Goal: Complete application form

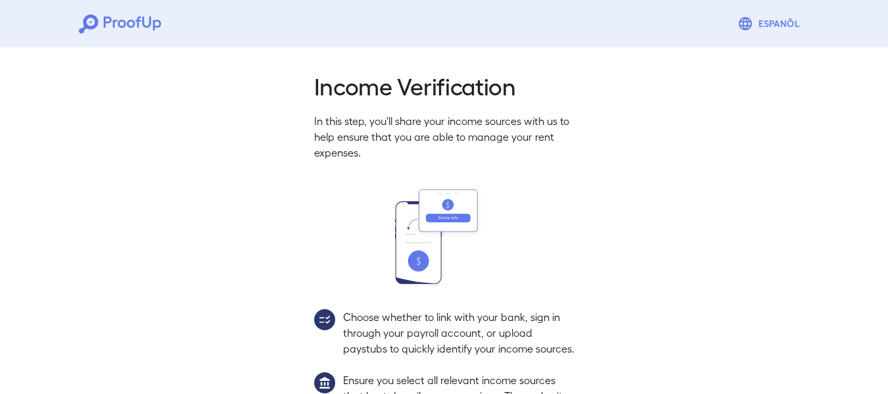
scroll to position [183, 0]
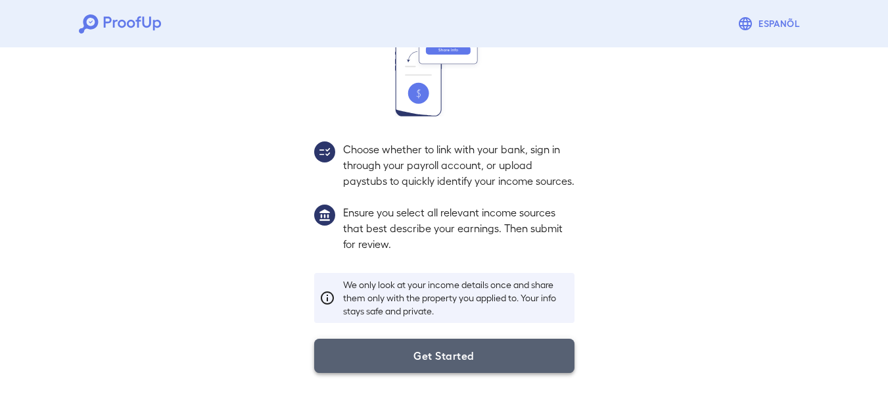
click at [451, 366] on button "Get Started" at bounding box center [444, 355] width 260 height 34
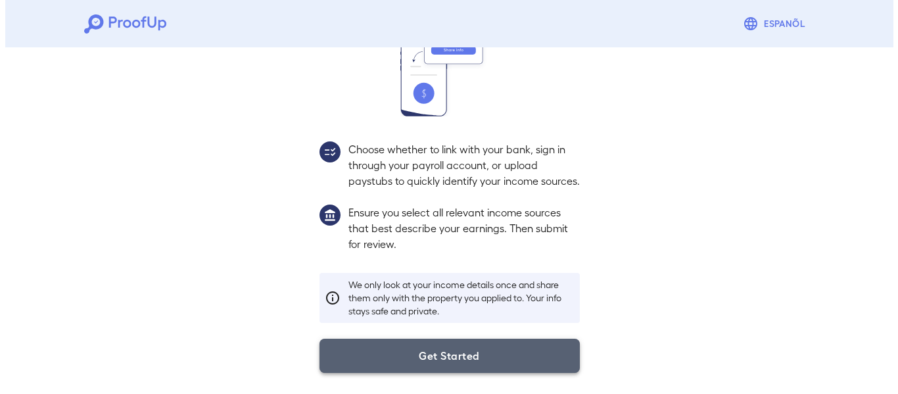
scroll to position [108, 0]
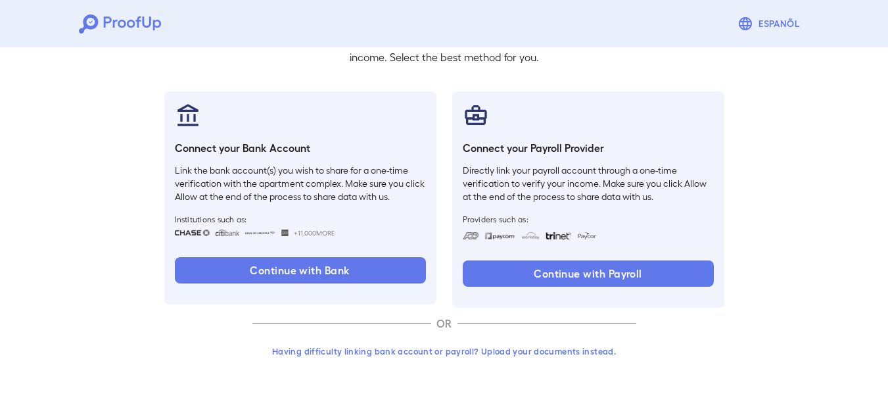
click at [467, 354] on button "Having difficulty linking bank account or payroll? Upload your documents instea…" at bounding box center [444, 351] width 384 height 24
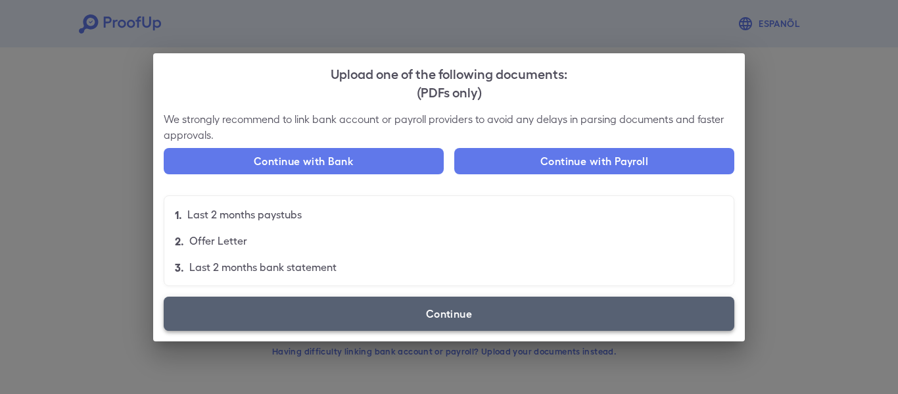
click at [466, 306] on label "Continue" at bounding box center [449, 313] width 571 height 34
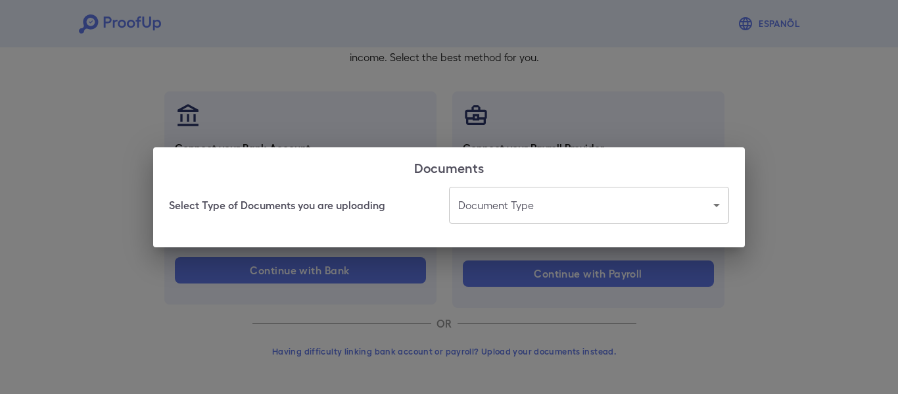
click at [526, 216] on body "Espanõl Go back How Would You Like to Verify Your Income? There are multiple wa…" at bounding box center [449, 143] width 898 height 502
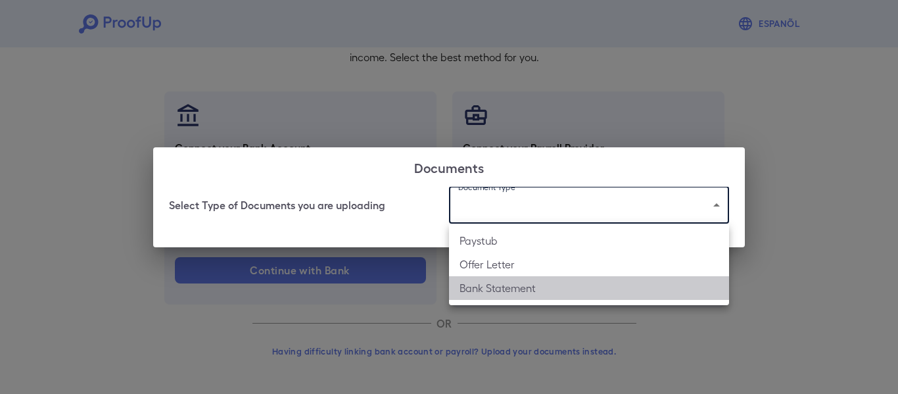
click at [534, 293] on li "Bank Statement" at bounding box center [589, 288] width 280 height 24
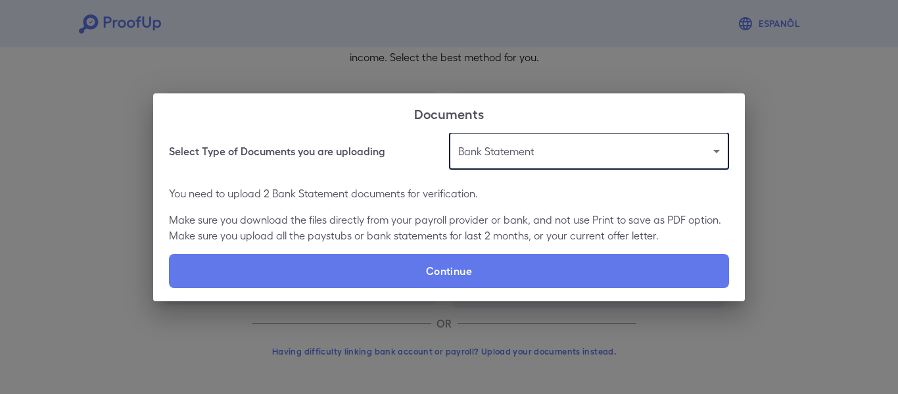
click at [501, 158] on body "**********" at bounding box center [449, 143] width 898 height 502
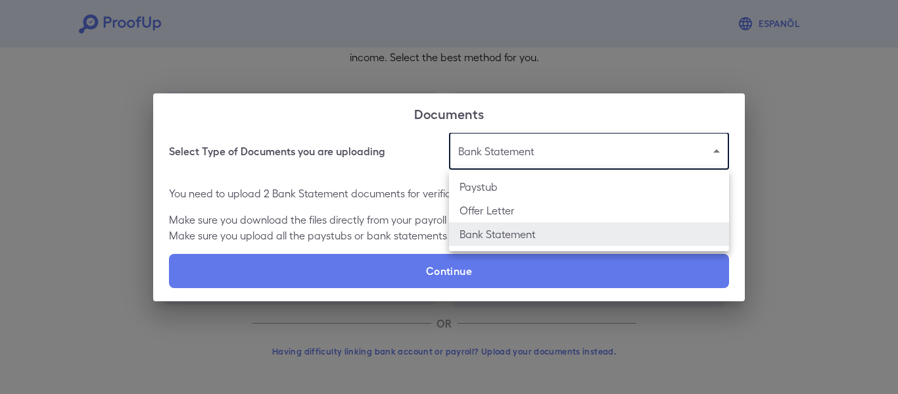
click at [507, 184] on li "Paystub" at bounding box center [589, 187] width 280 height 24
type input "*******"
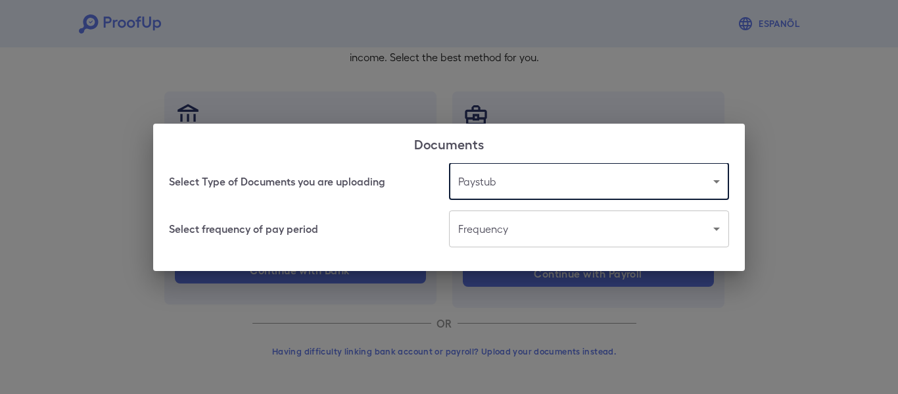
click at [487, 218] on body "Espanõl Go back How Would You Like to Verify Your Income? There are multiple wa…" at bounding box center [449, 143] width 898 height 502
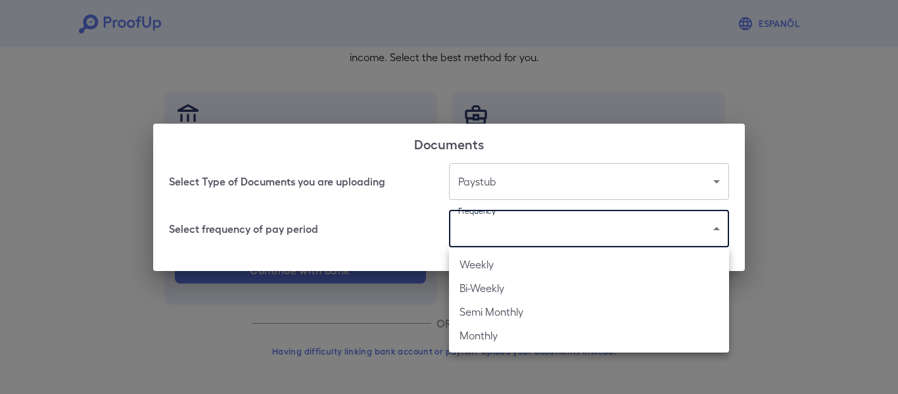
click at [495, 271] on li "Weekly" at bounding box center [589, 264] width 280 height 24
type input "******"
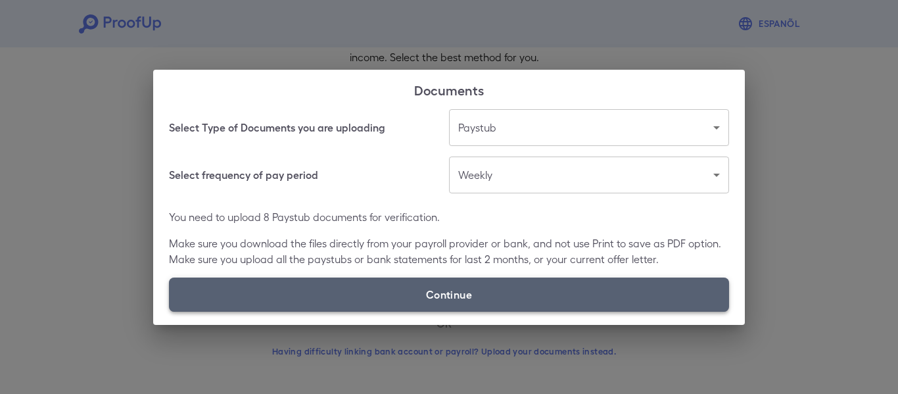
click at [502, 281] on label "Continue" at bounding box center [449, 294] width 560 height 34
click at [170, 311] on input "Continue" at bounding box center [169, 311] width 1 height 1
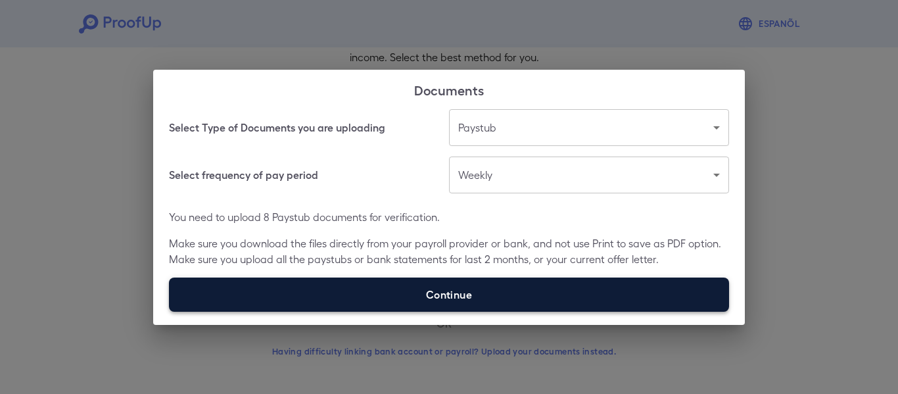
type input "**********"
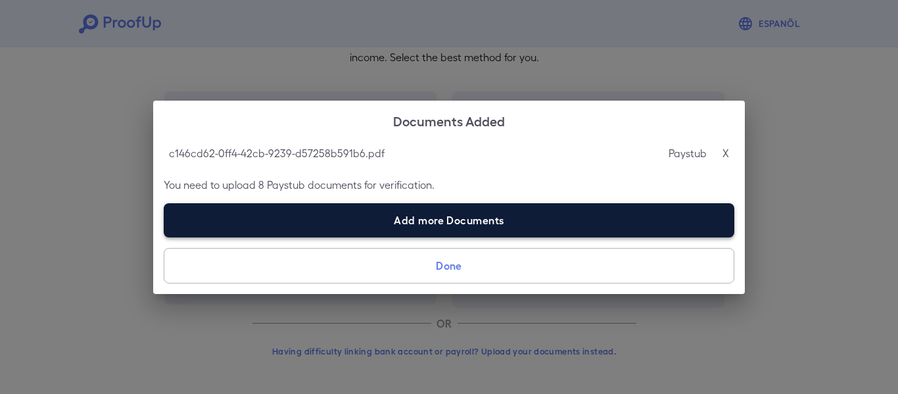
click at [365, 212] on label "Add more Documents" at bounding box center [449, 220] width 571 height 34
click at [164, 237] on input "Add more Documents" at bounding box center [164, 237] width 1 height 1
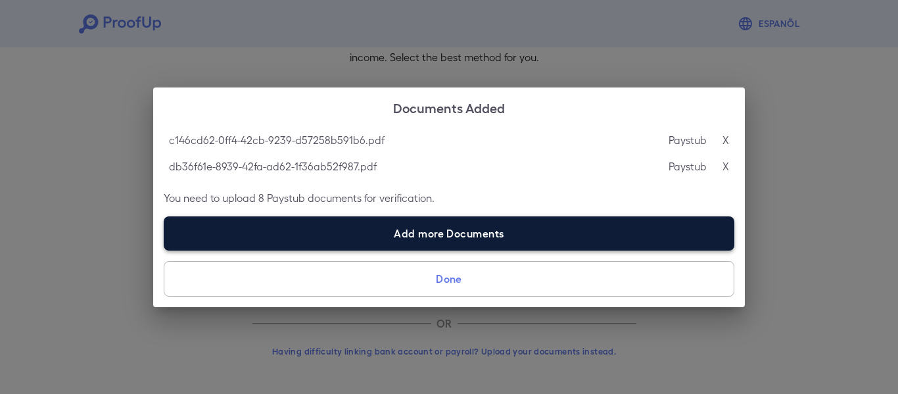
click at [432, 241] on label "Add more Documents" at bounding box center [449, 233] width 571 height 34
click at [164, 250] on input "Add more Documents" at bounding box center [164, 250] width 1 height 1
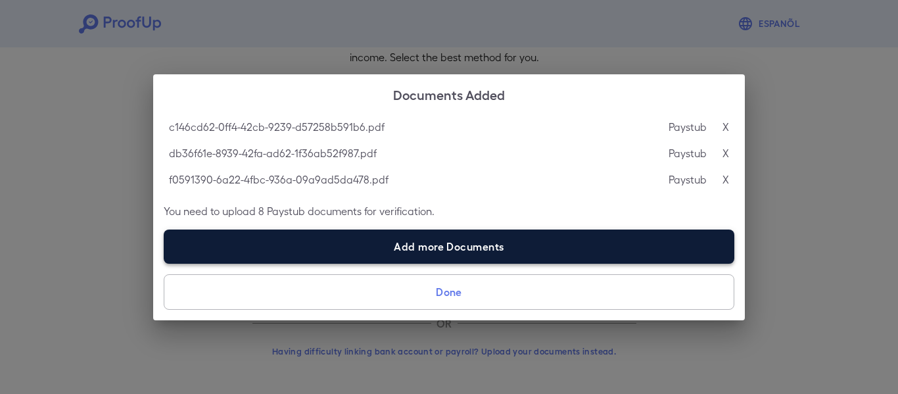
click at [419, 242] on label "Add more Documents" at bounding box center [449, 246] width 571 height 34
click at [164, 263] on input "Add more Documents" at bounding box center [164, 263] width 1 height 1
type input "**********"
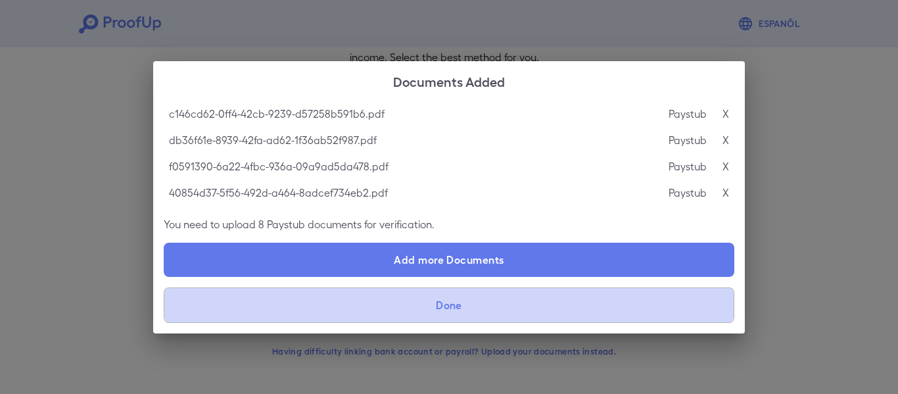
click at [501, 312] on button "Done" at bounding box center [449, 304] width 571 height 35
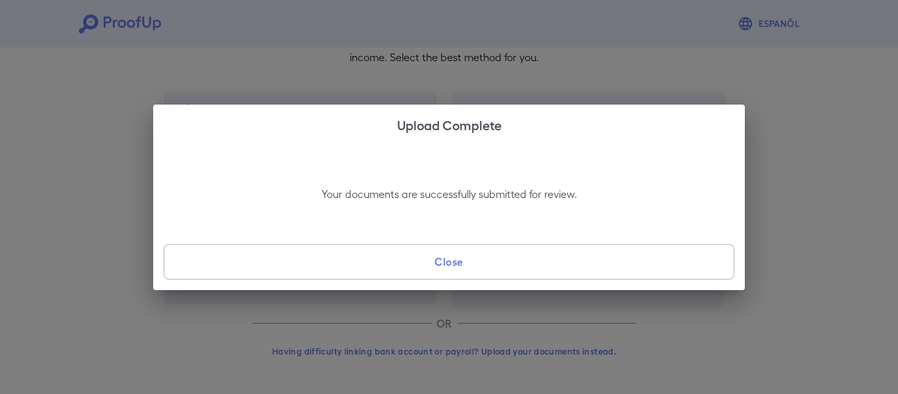
click at [471, 260] on button "Close" at bounding box center [449, 261] width 571 height 35
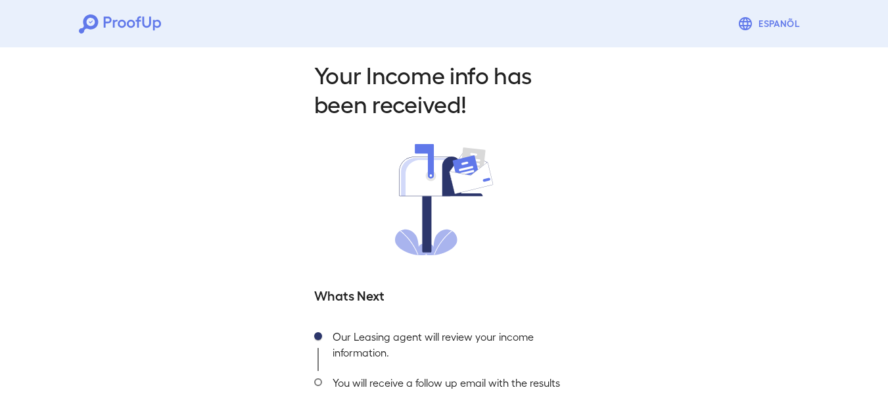
scroll to position [110, 0]
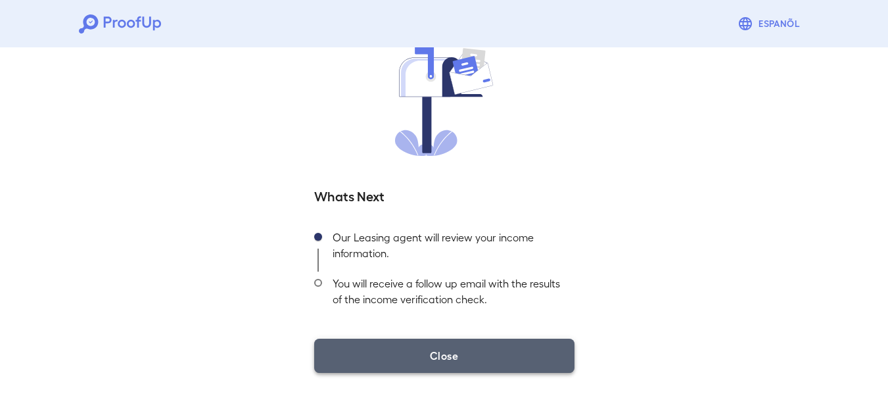
click at [515, 353] on button "Close" at bounding box center [444, 355] width 260 height 34
